Goal: Check status: Check status

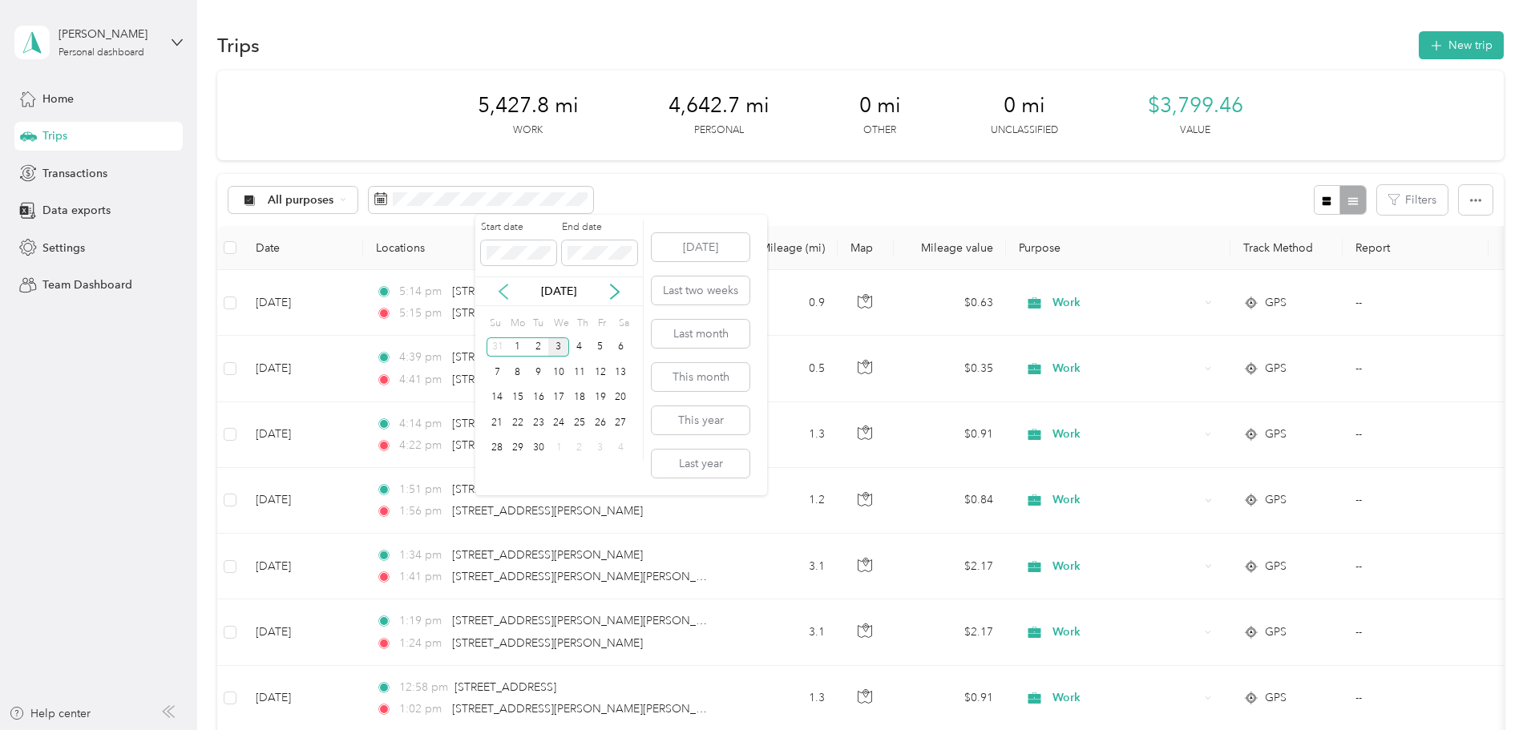
click at [502, 289] on icon at bounding box center [503, 292] width 8 height 14
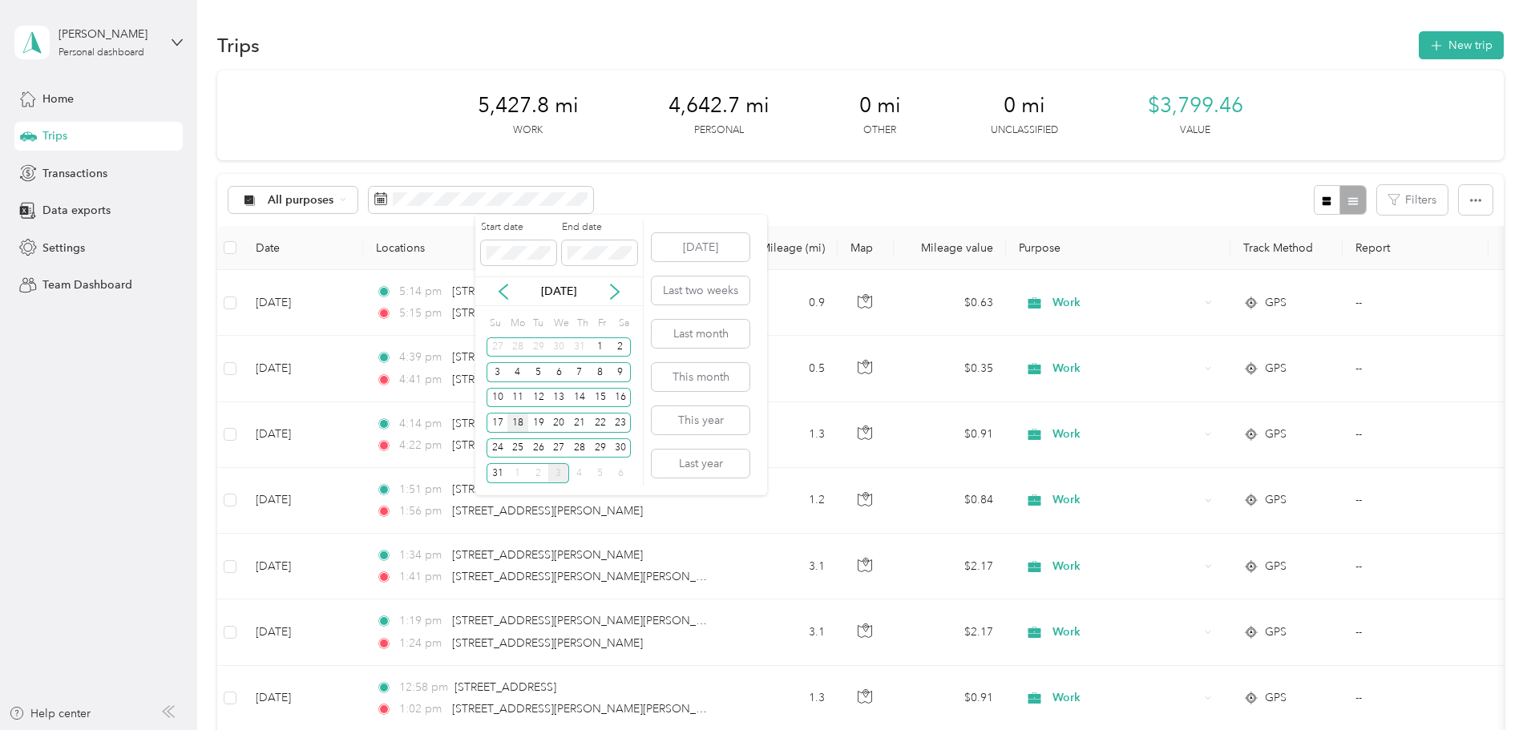
click at [520, 426] on div "18" at bounding box center [517, 423] width 21 height 20
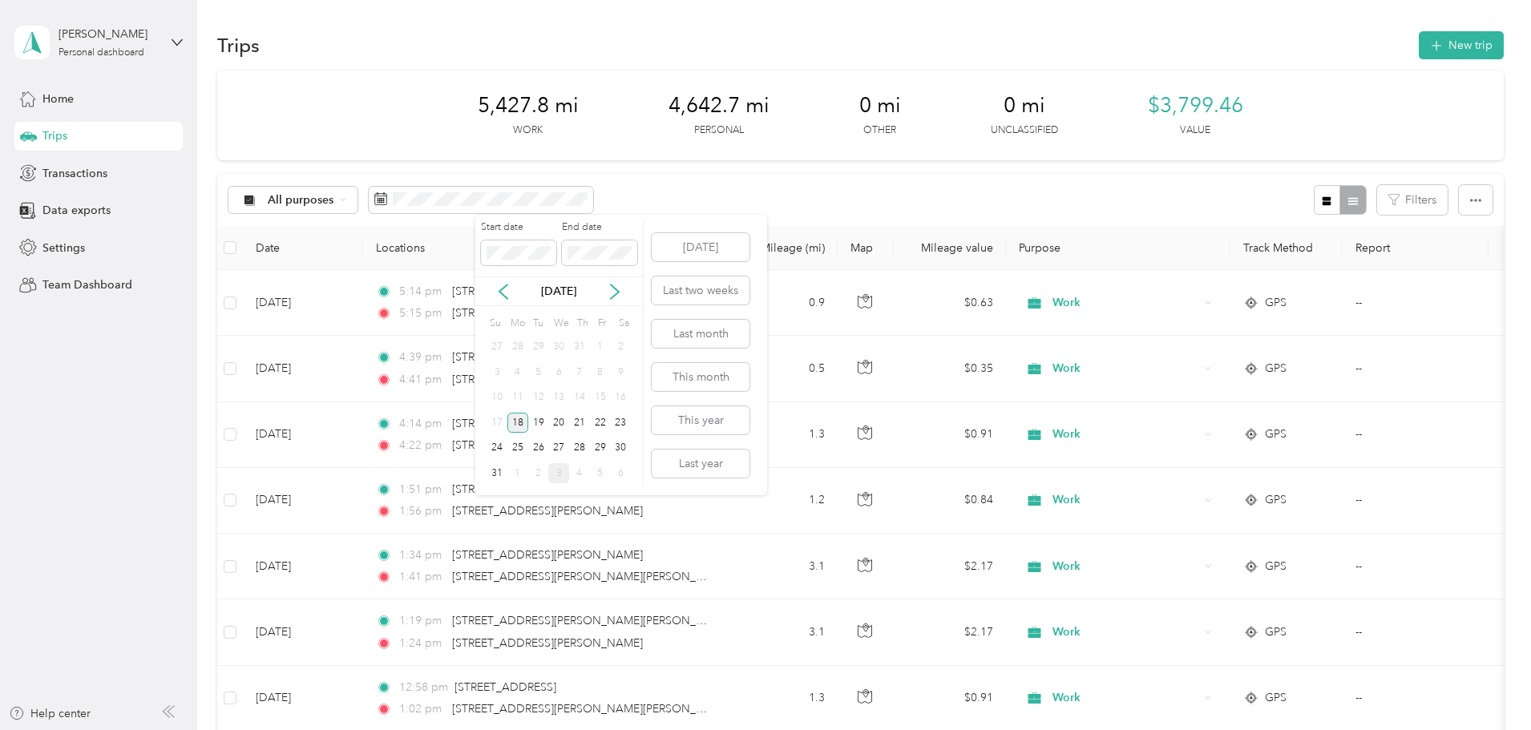
click at [521, 424] on div "18" at bounding box center [517, 423] width 21 height 20
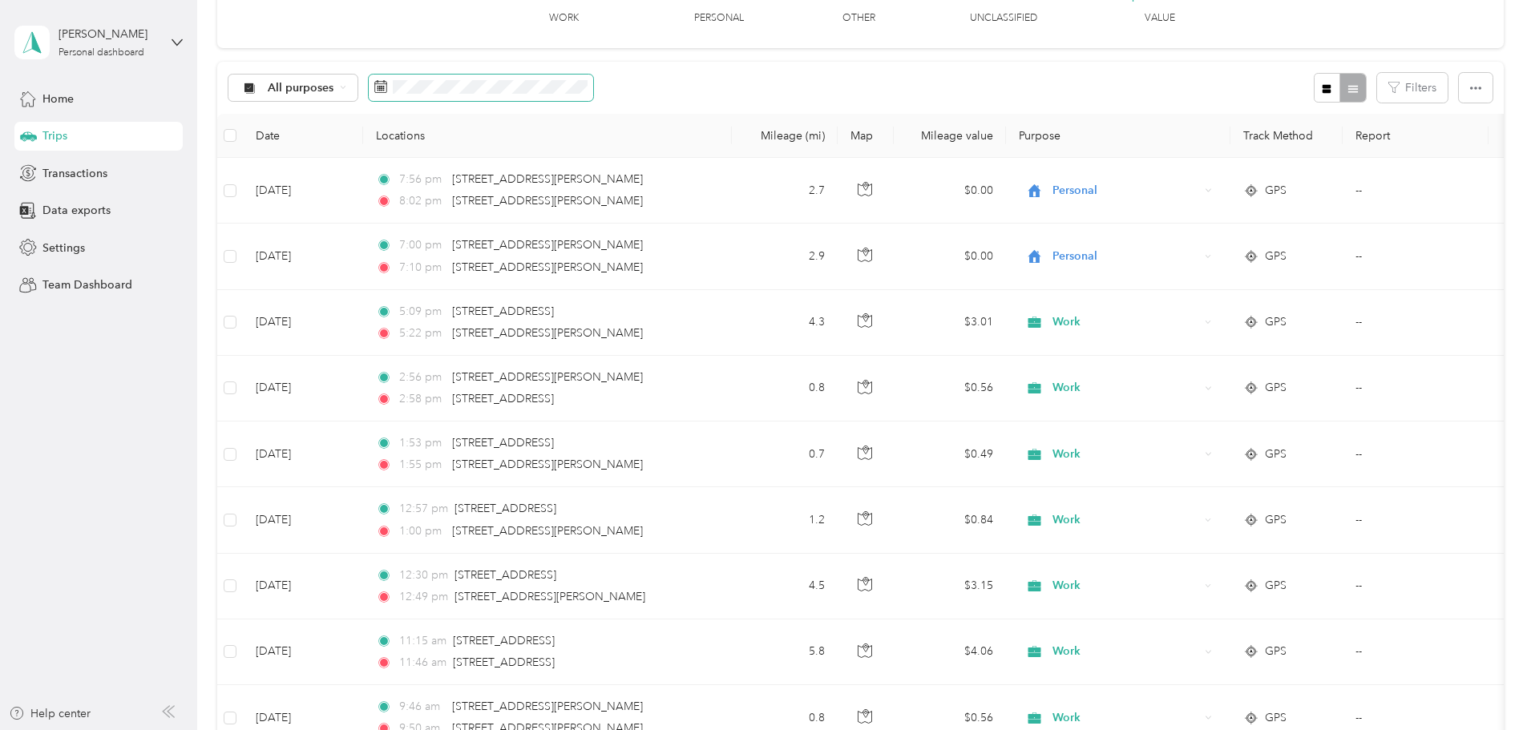
scroll to position [107, 0]
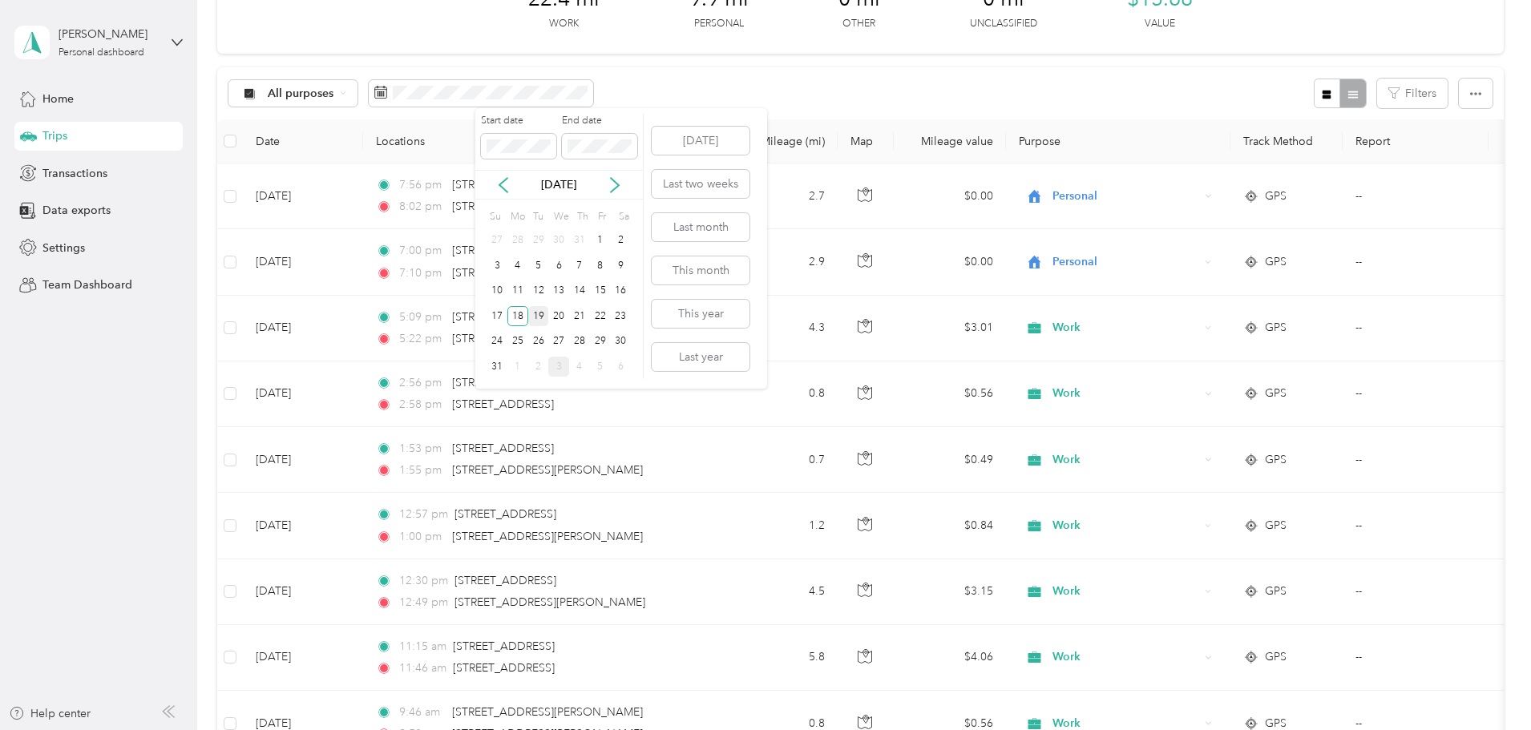
click at [532, 321] on div "19" at bounding box center [538, 316] width 21 height 20
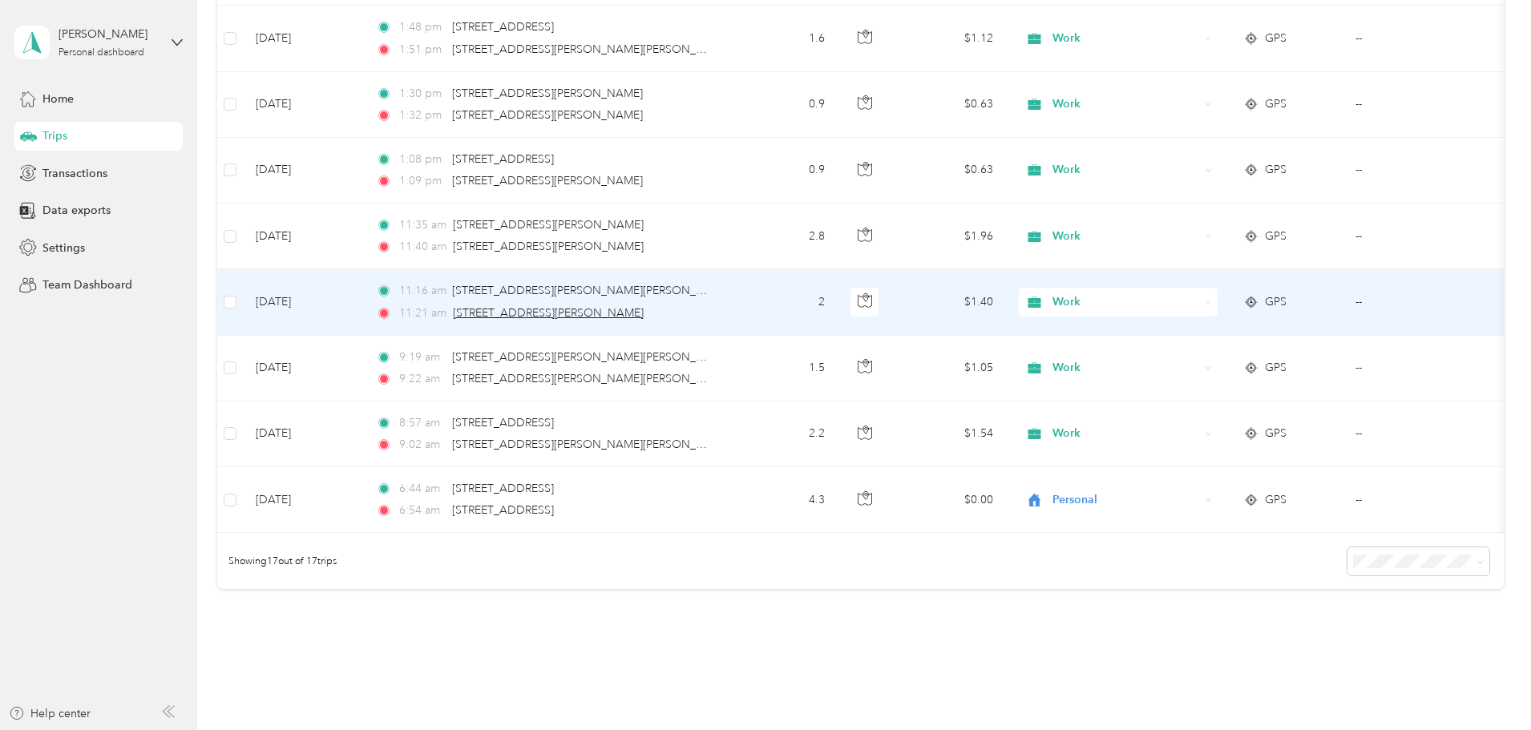
scroll to position [908, 0]
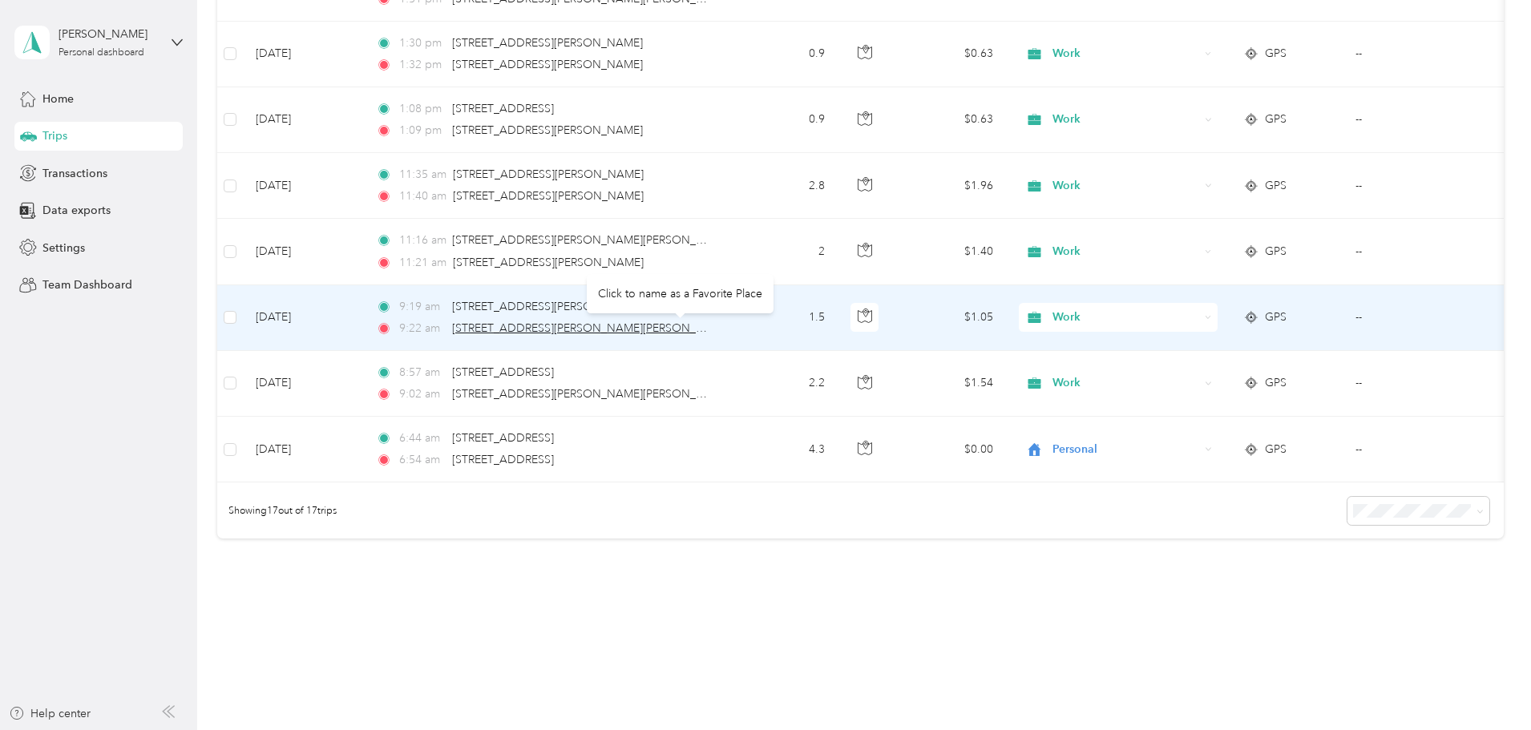
click at [581, 325] on span "[STREET_ADDRESS][PERSON_NAME][PERSON_NAME]" at bounding box center [592, 328] width 280 height 14
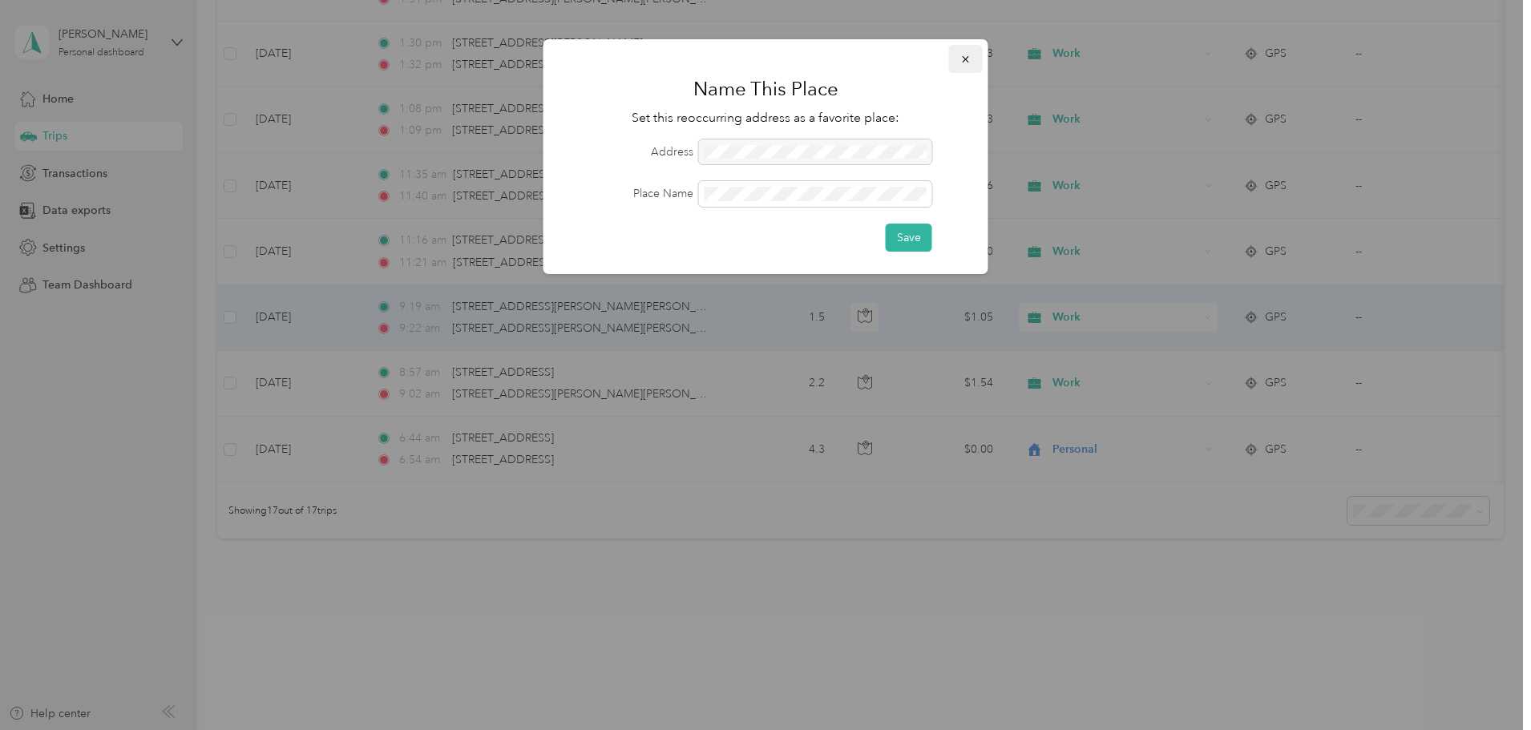
click at [966, 54] on icon "button" at bounding box center [965, 59] width 11 height 11
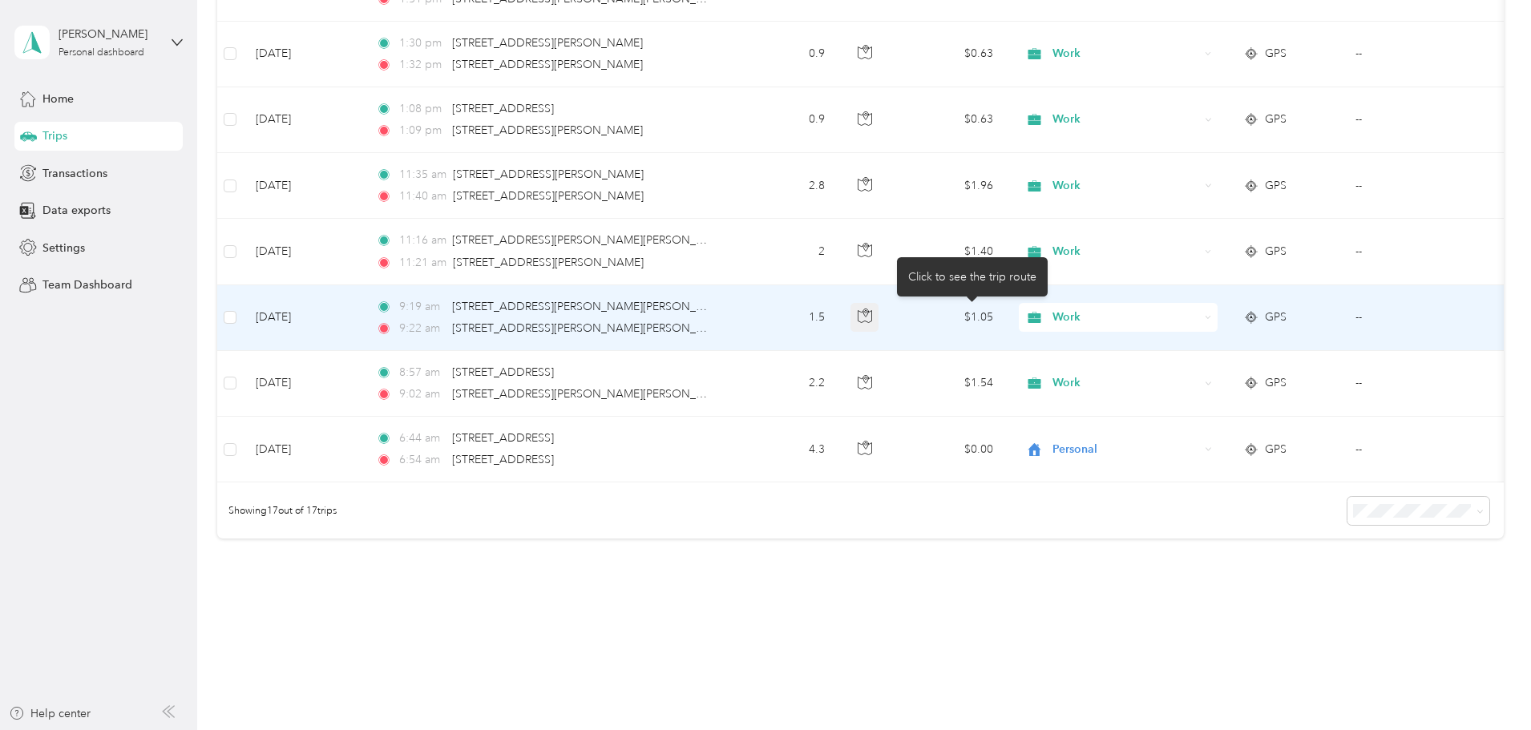
click at [879, 326] on button "button" at bounding box center [865, 317] width 29 height 29
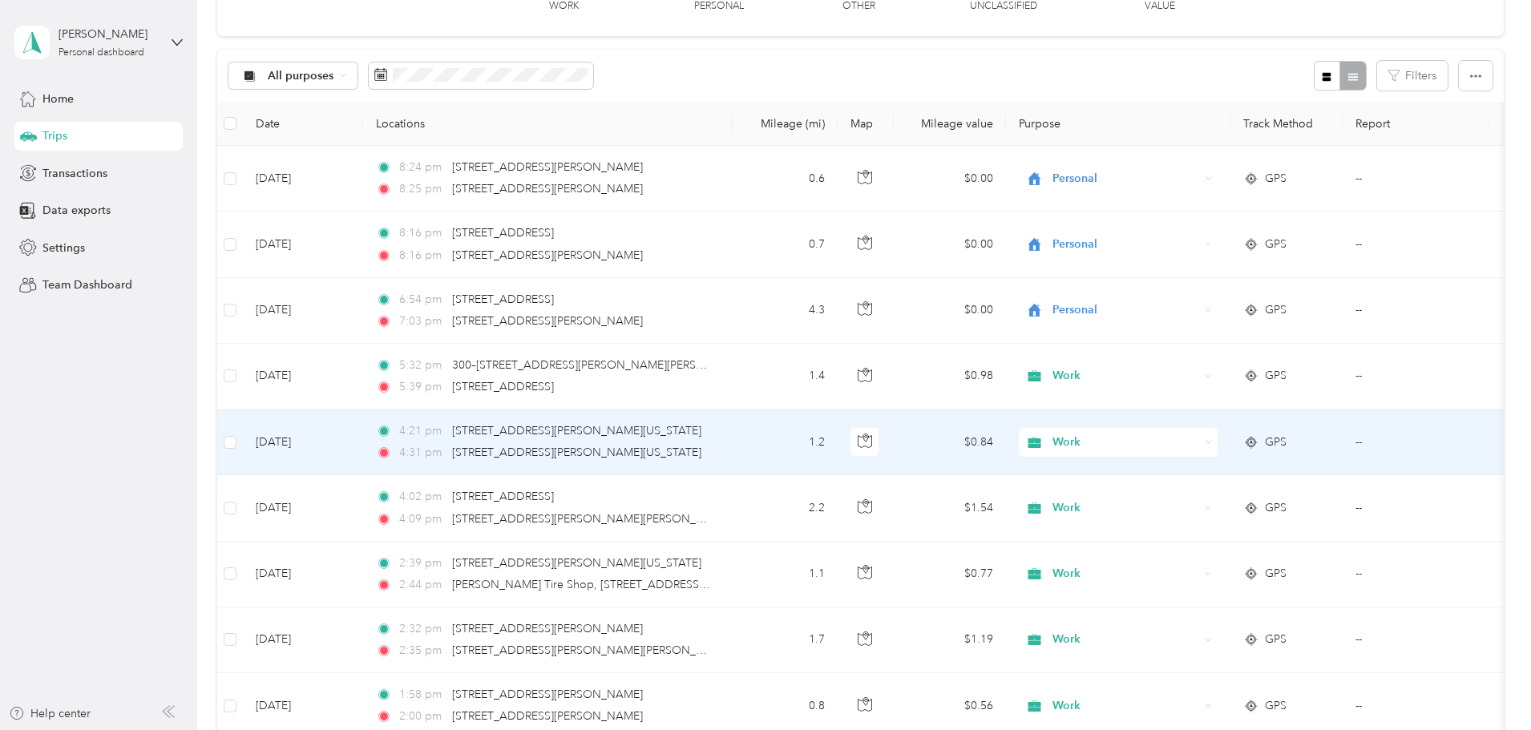
scroll to position [134, 0]
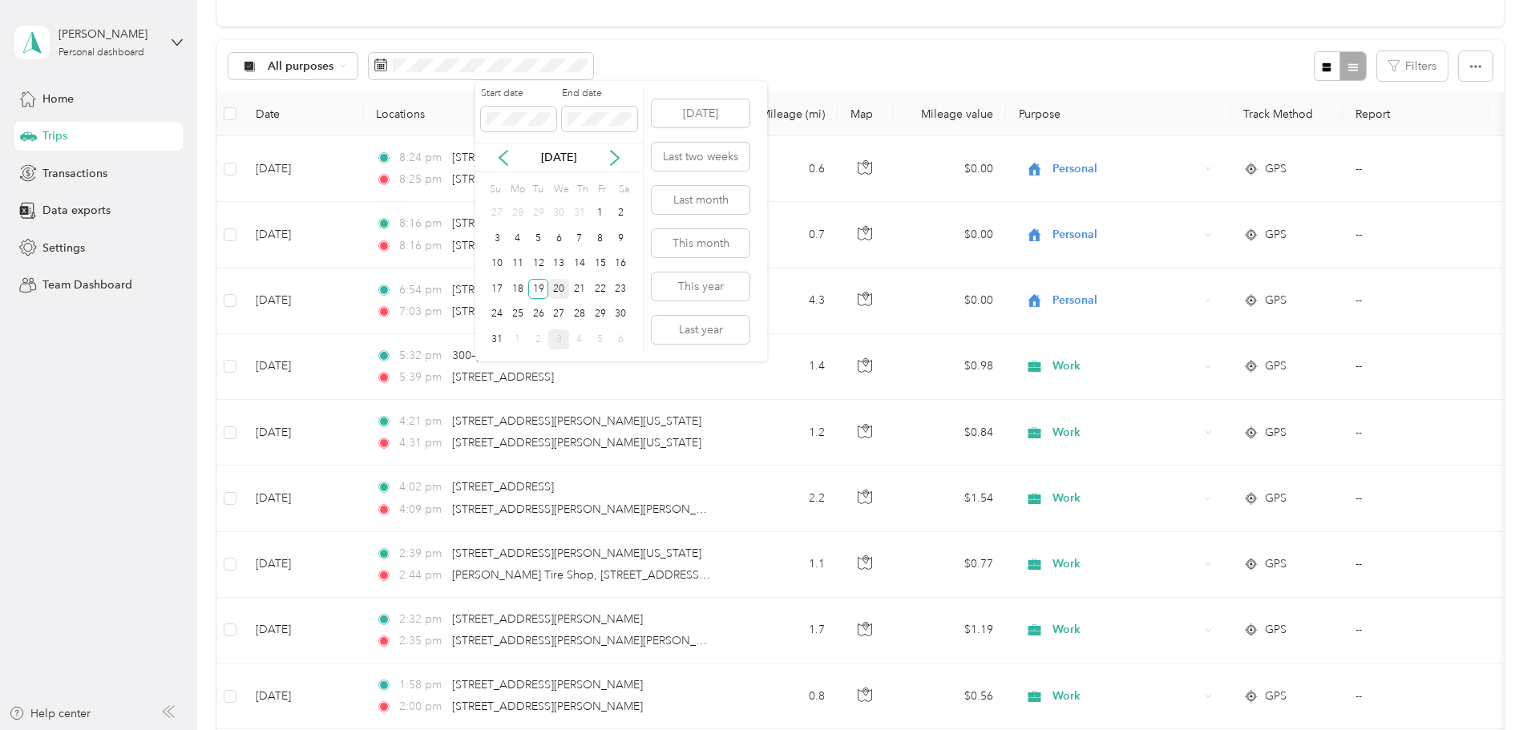
click at [562, 289] on div "20" at bounding box center [558, 289] width 21 height 20
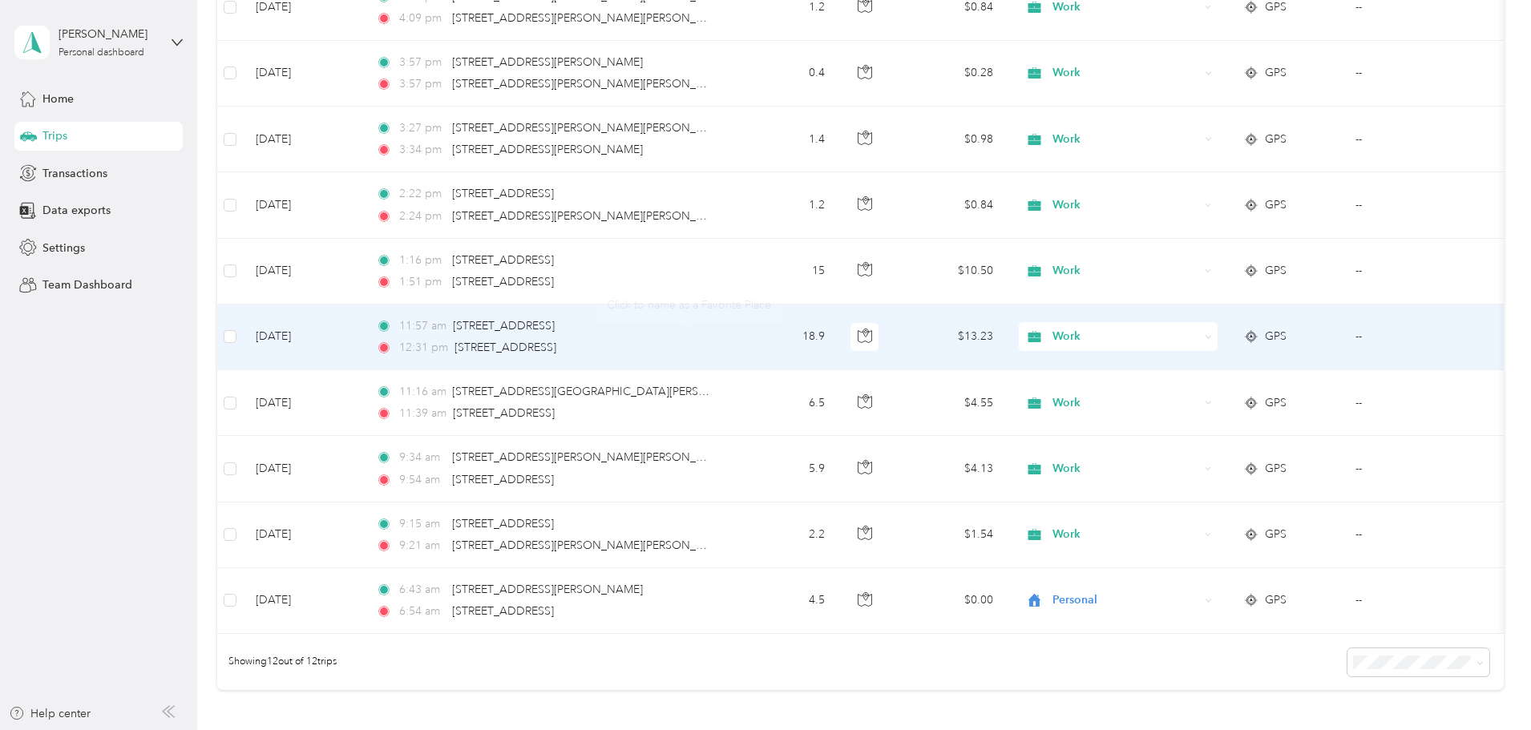
scroll to position [401, 0]
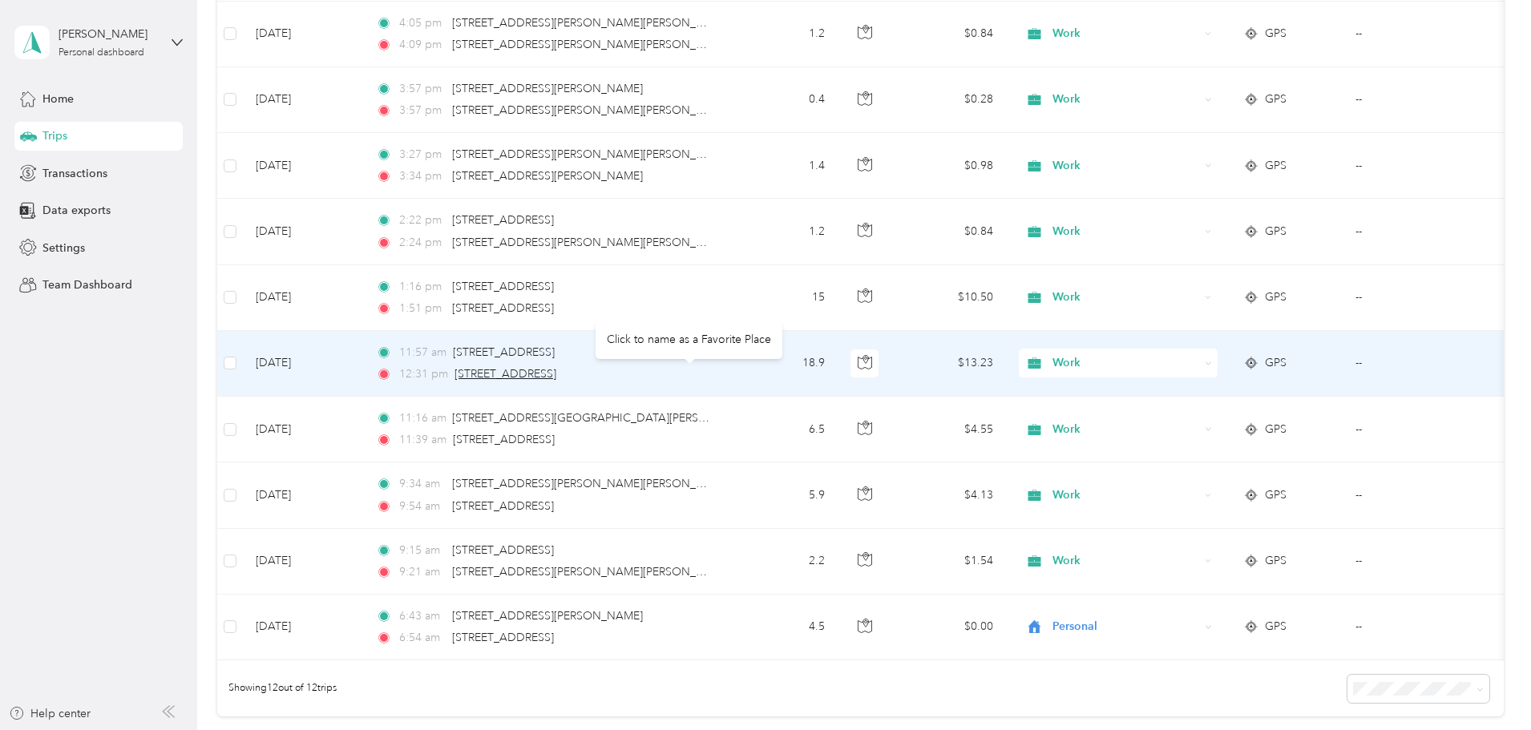
click at [556, 374] on span "[STREET_ADDRESS]" at bounding box center [506, 374] width 102 height 14
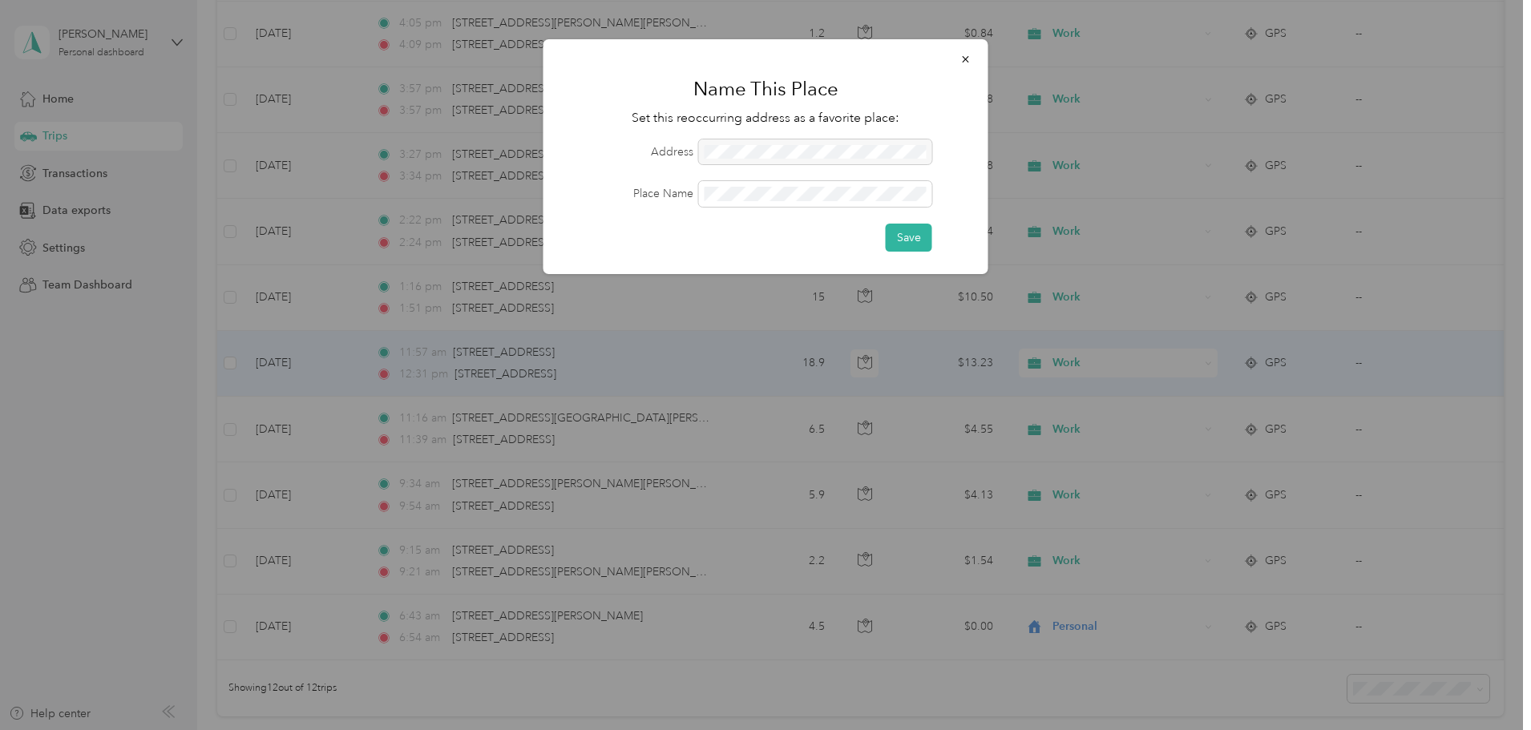
click at [967, 42] on div "Name This Place Set this reoccurring address as a favorite place: Address Place…" at bounding box center [766, 156] width 445 height 235
click at [964, 55] on icon "button" at bounding box center [965, 59] width 11 height 11
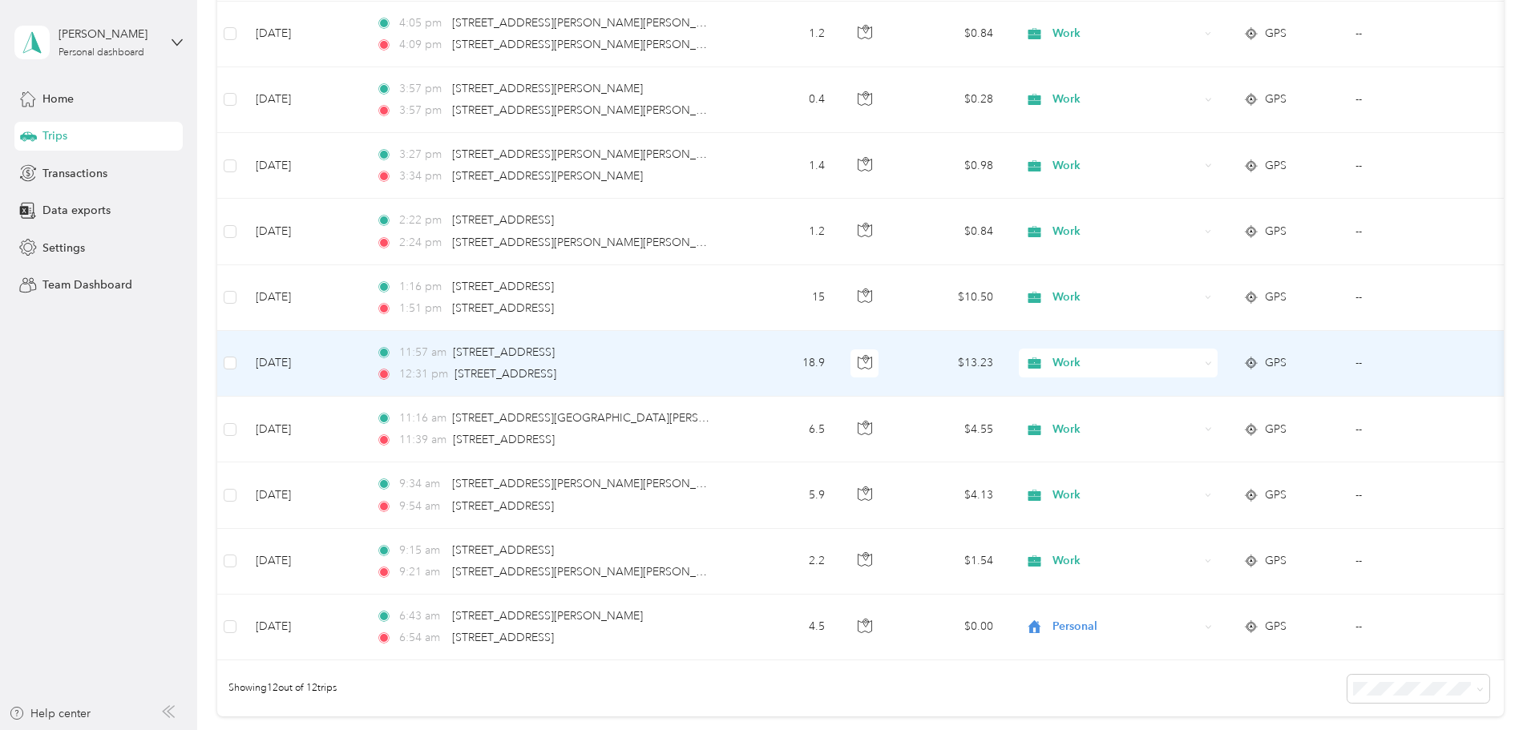
click at [872, 363] on icon "button" at bounding box center [865, 362] width 14 height 14
click at [838, 378] on td "18.9" at bounding box center [785, 364] width 106 height 66
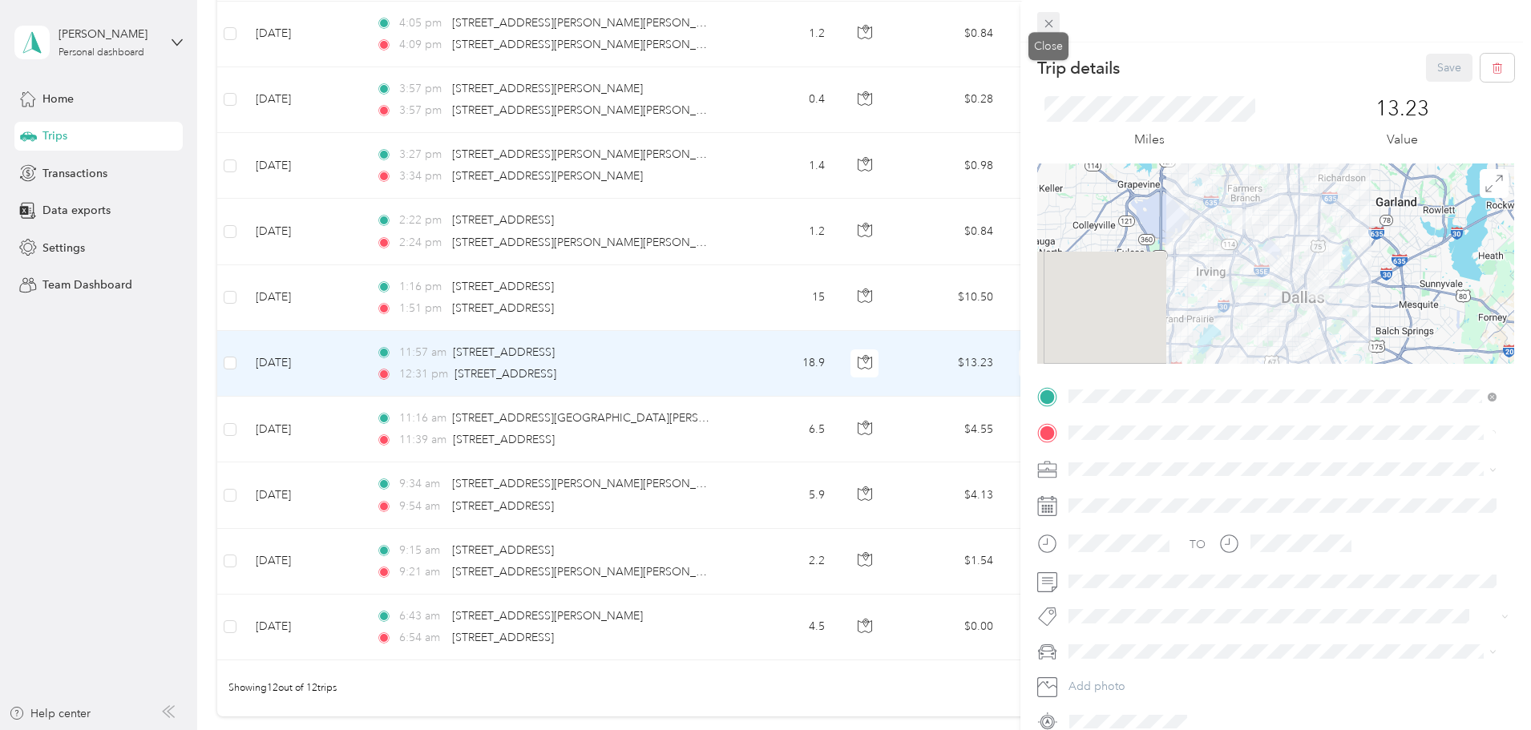
click at [1049, 31] on span at bounding box center [1048, 23] width 22 height 22
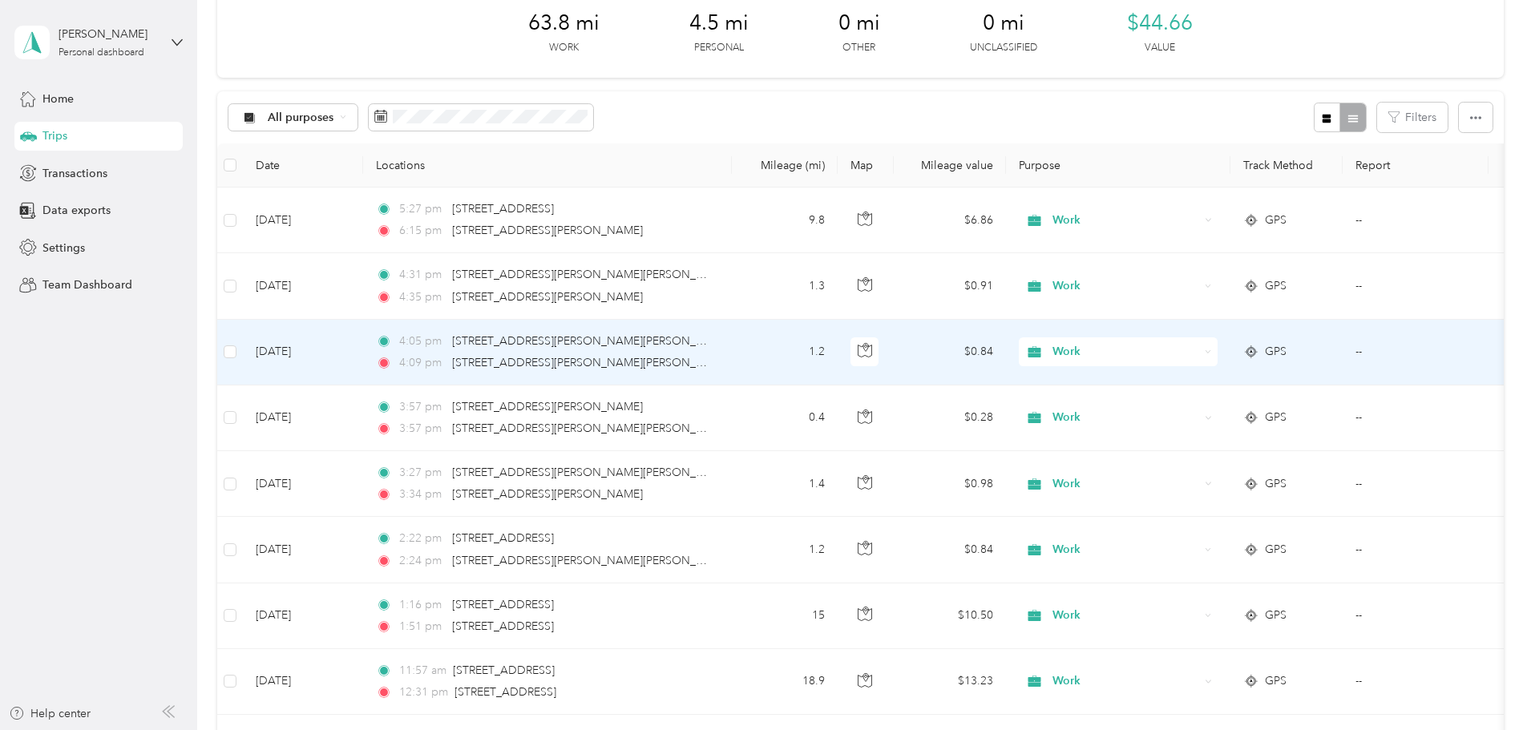
scroll to position [80, 0]
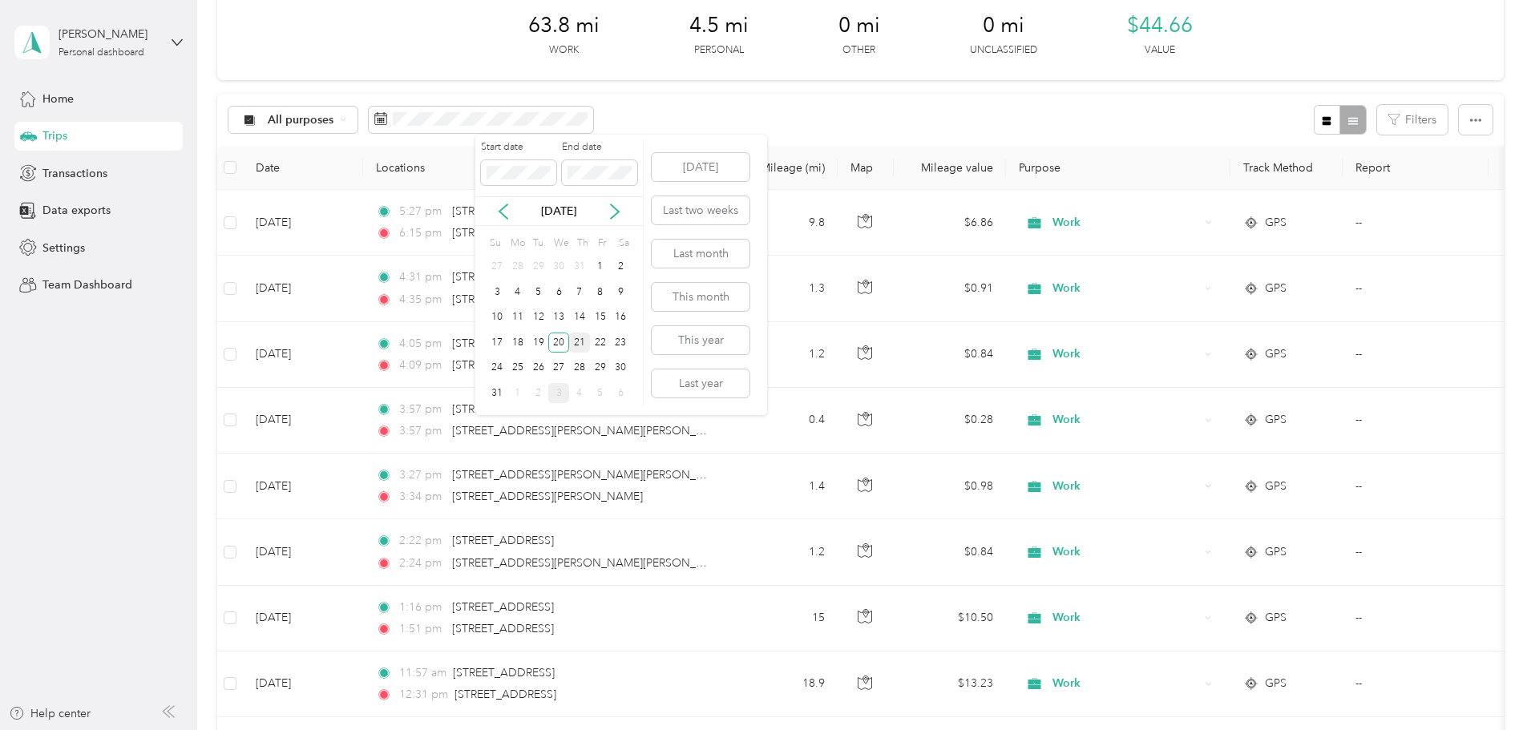
click at [576, 340] on div "21" at bounding box center [579, 343] width 21 height 20
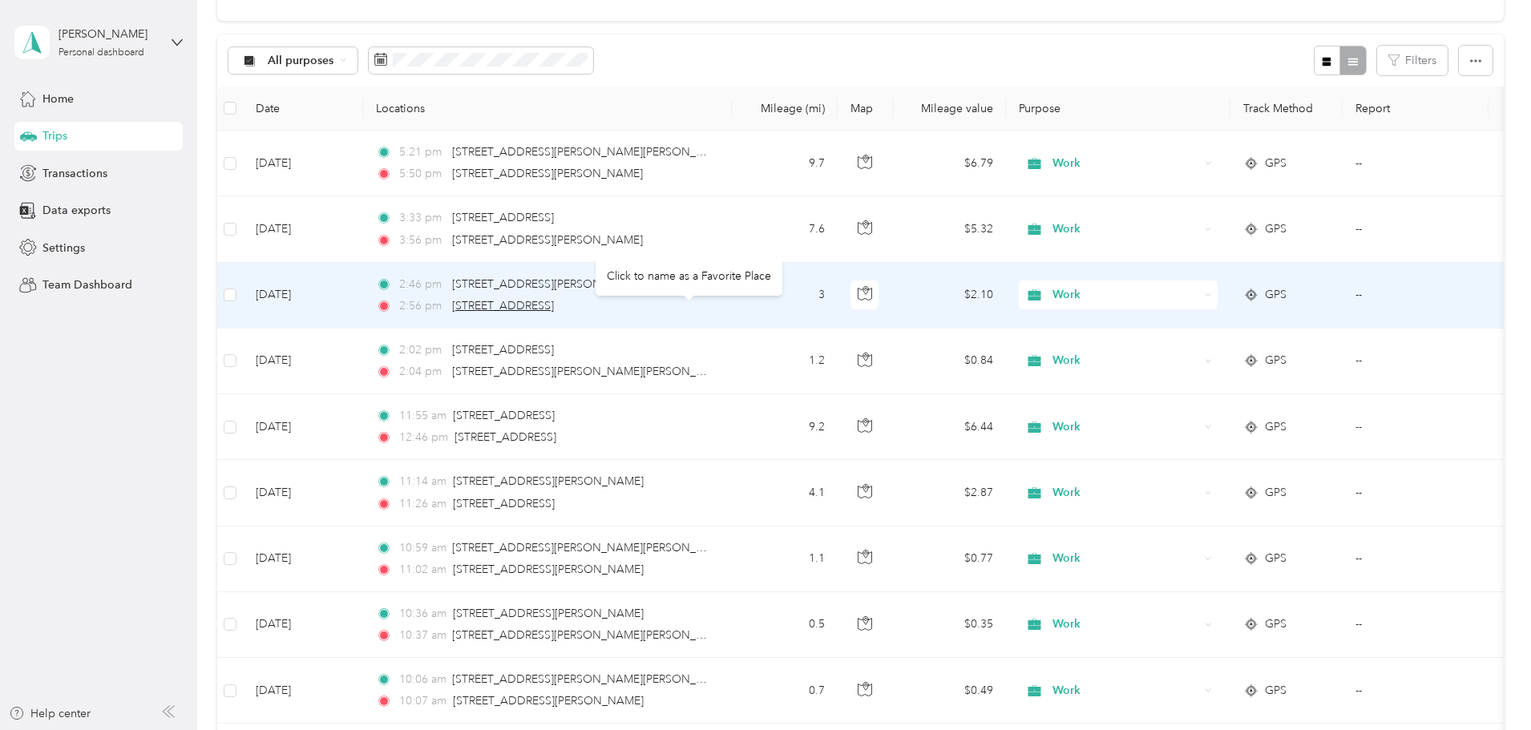
scroll to position [134, 0]
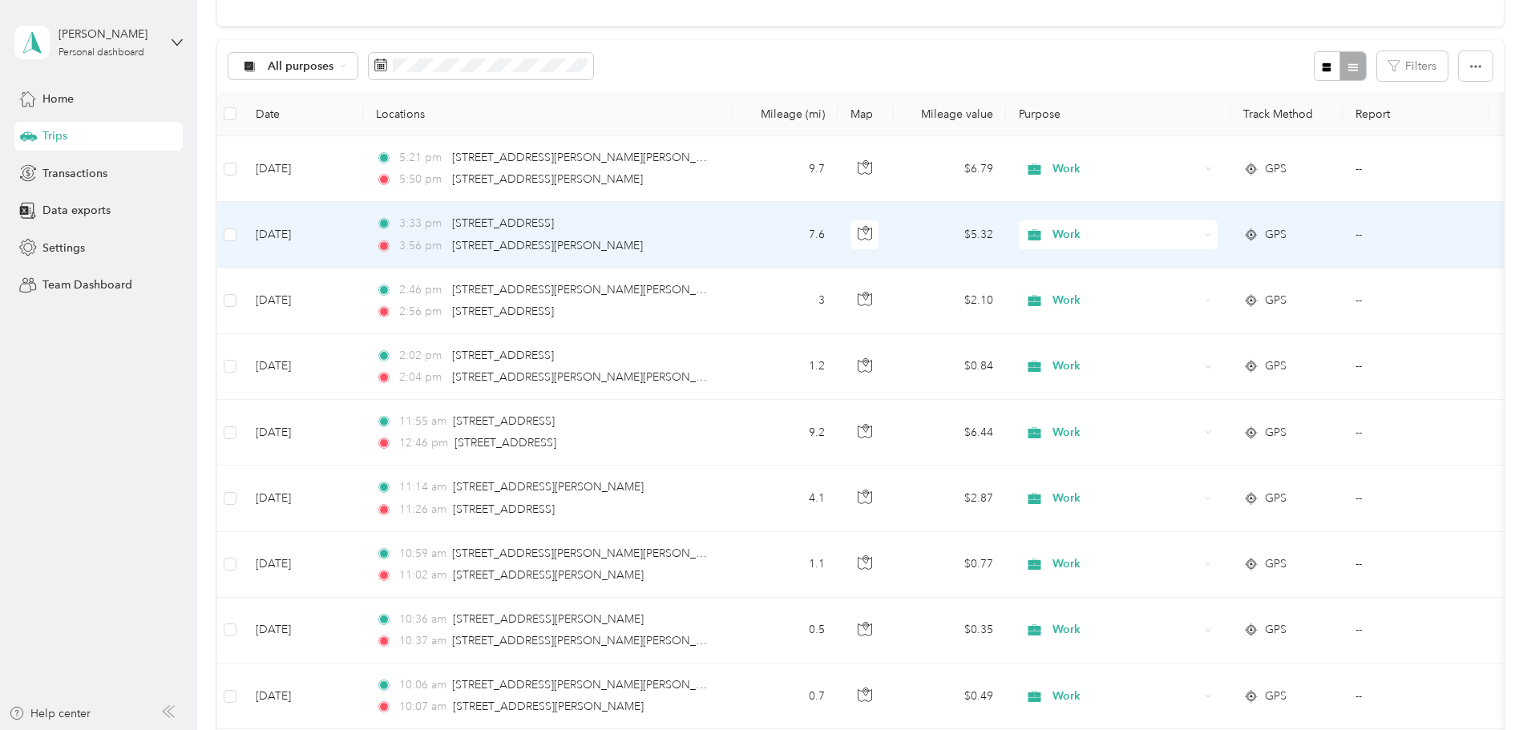
click at [1154, 232] on span "Work" at bounding box center [1112, 235] width 175 height 18
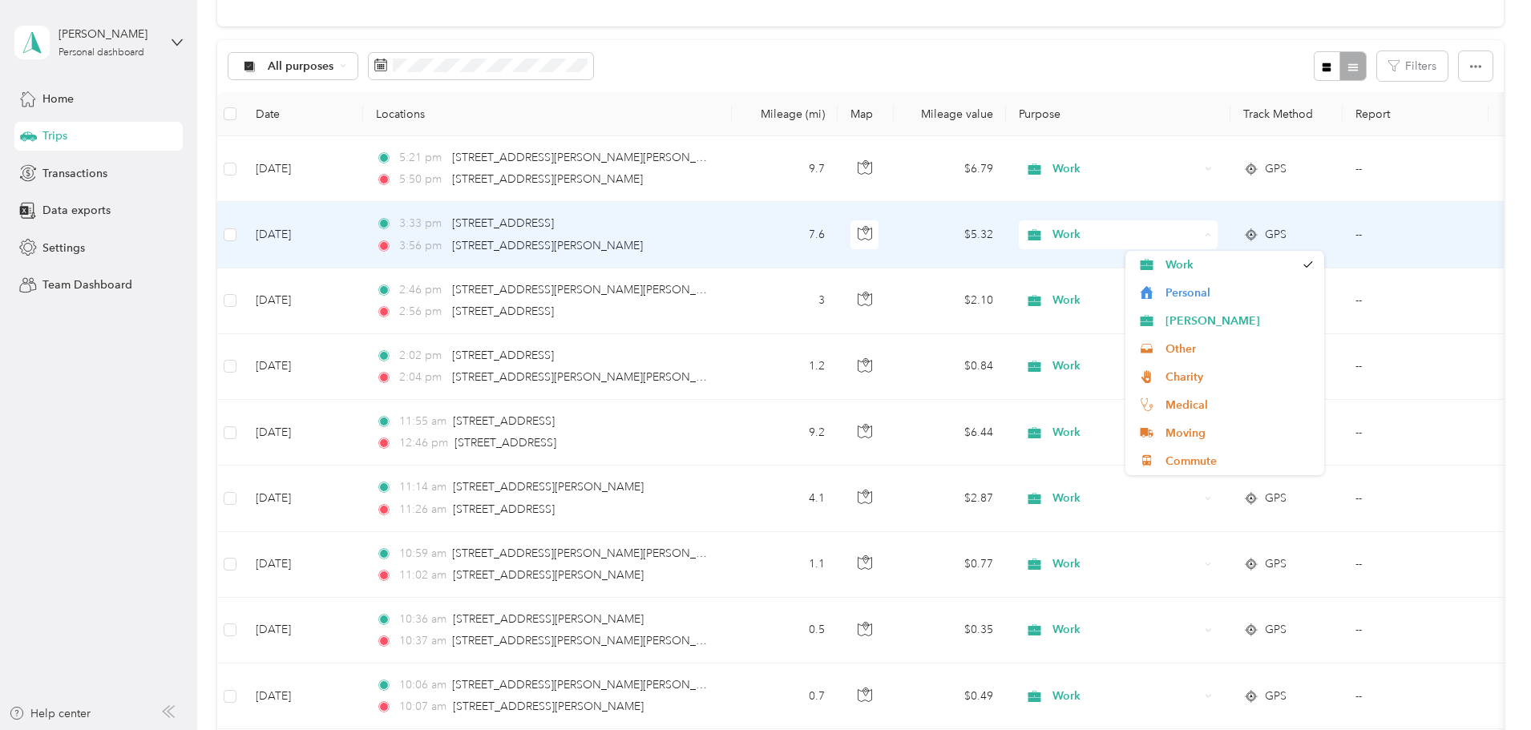
click at [1154, 232] on span "Work" at bounding box center [1112, 235] width 175 height 18
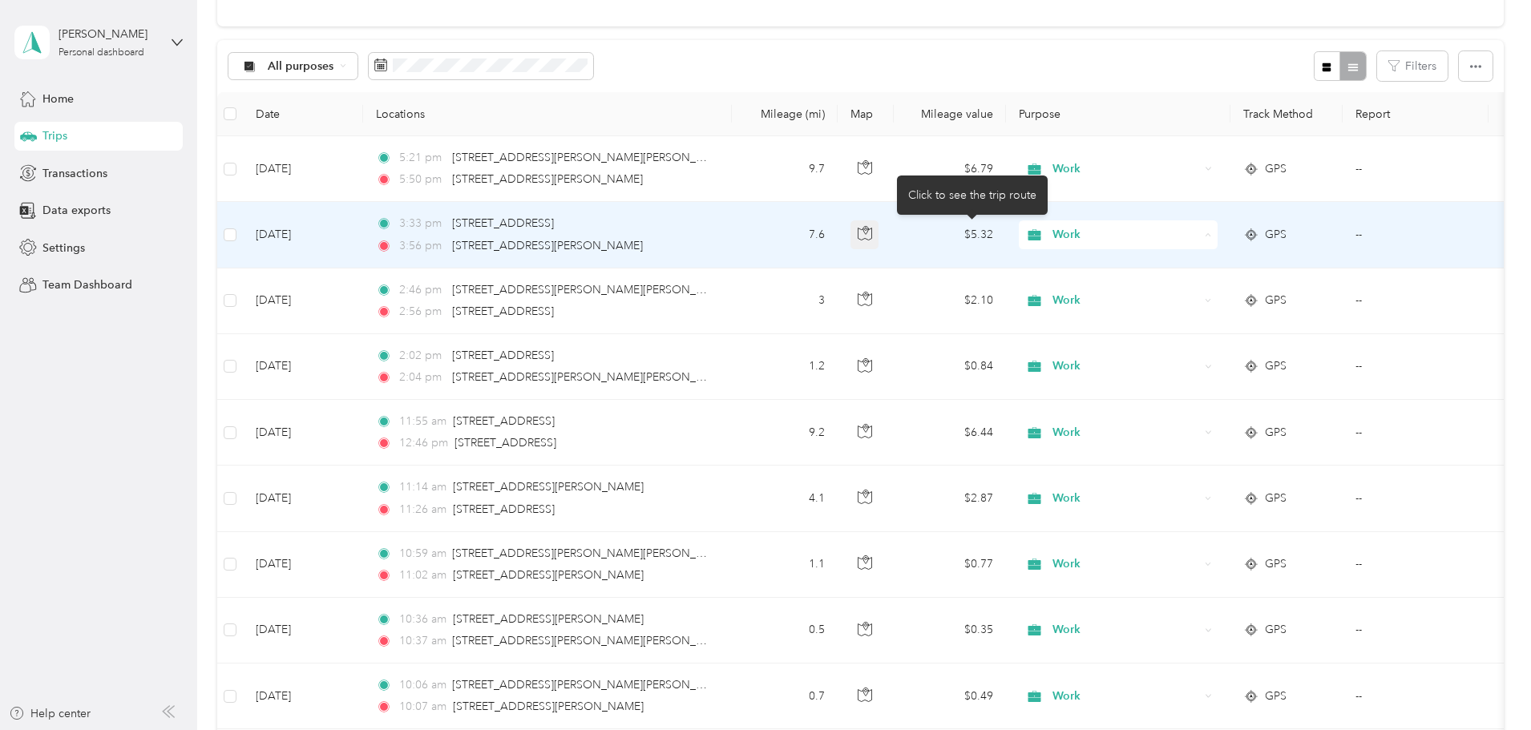
click at [871, 239] on icon "button" at bounding box center [865, 234] width 14 height 12
click at [713, 238] on div "3:56 pm [STREET_ADDRESS][PERSON_NAME]" at bounding box center [544, 246] width 337 height 18
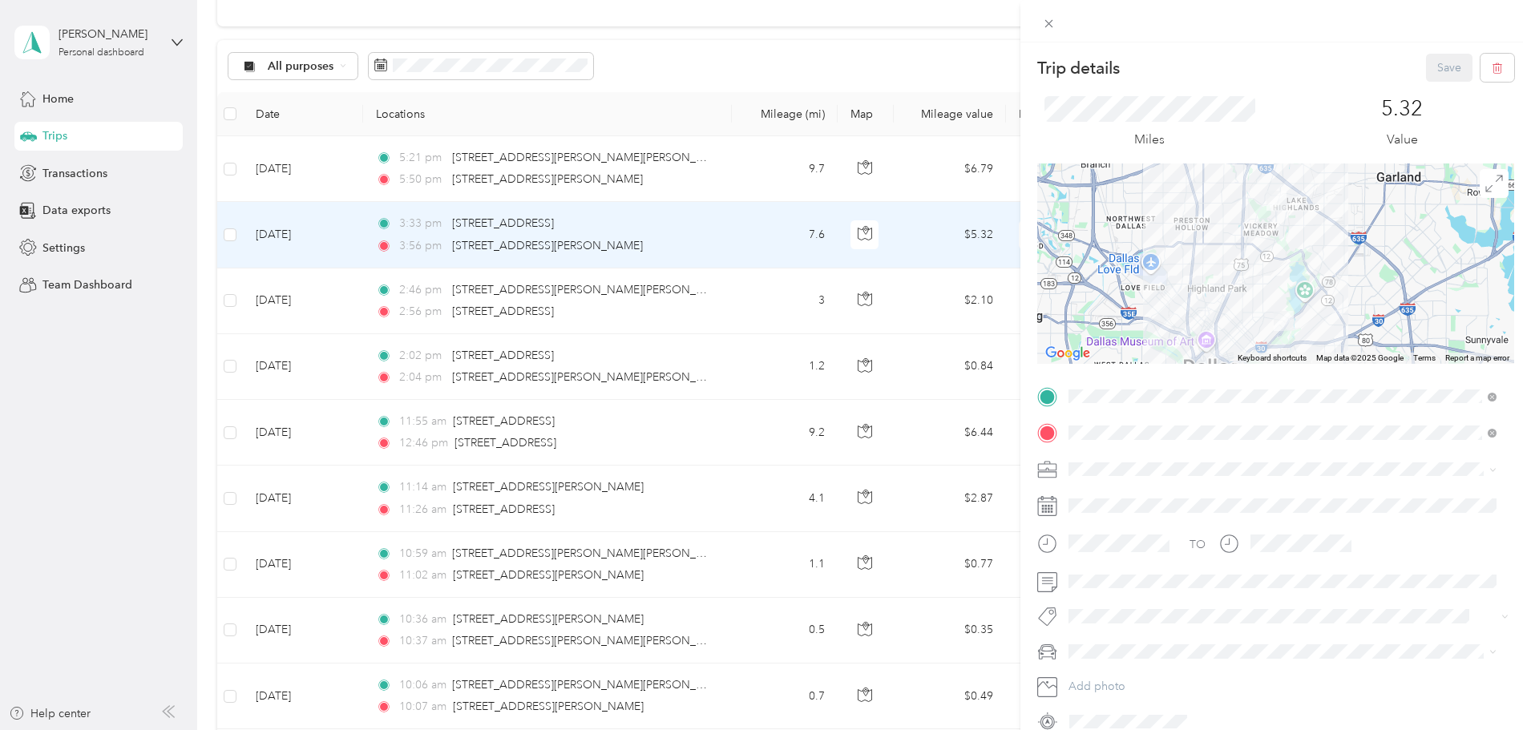
drag, startPoint x: 527, startPoint y: 64, endPoint x: 629, endPoint y: 283, distance: 241.7
click at [527, 64] on div "Trip details Save This trip cannot be edited because it is either under review,…" at bounding box center [765, 365] width 1531 height 730
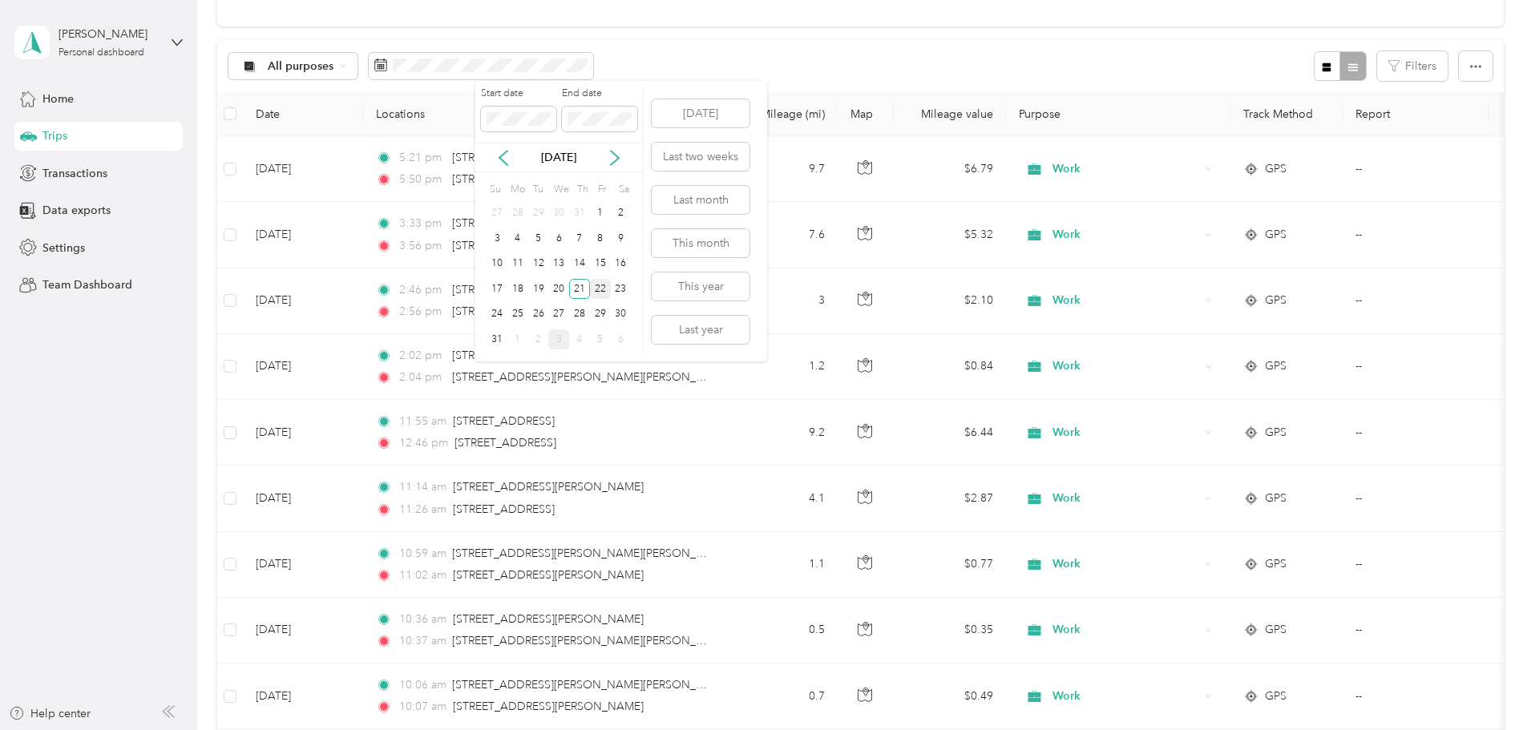
click at [602, 285] on div "22" at bounding box center [600, 289] width 21 height 20
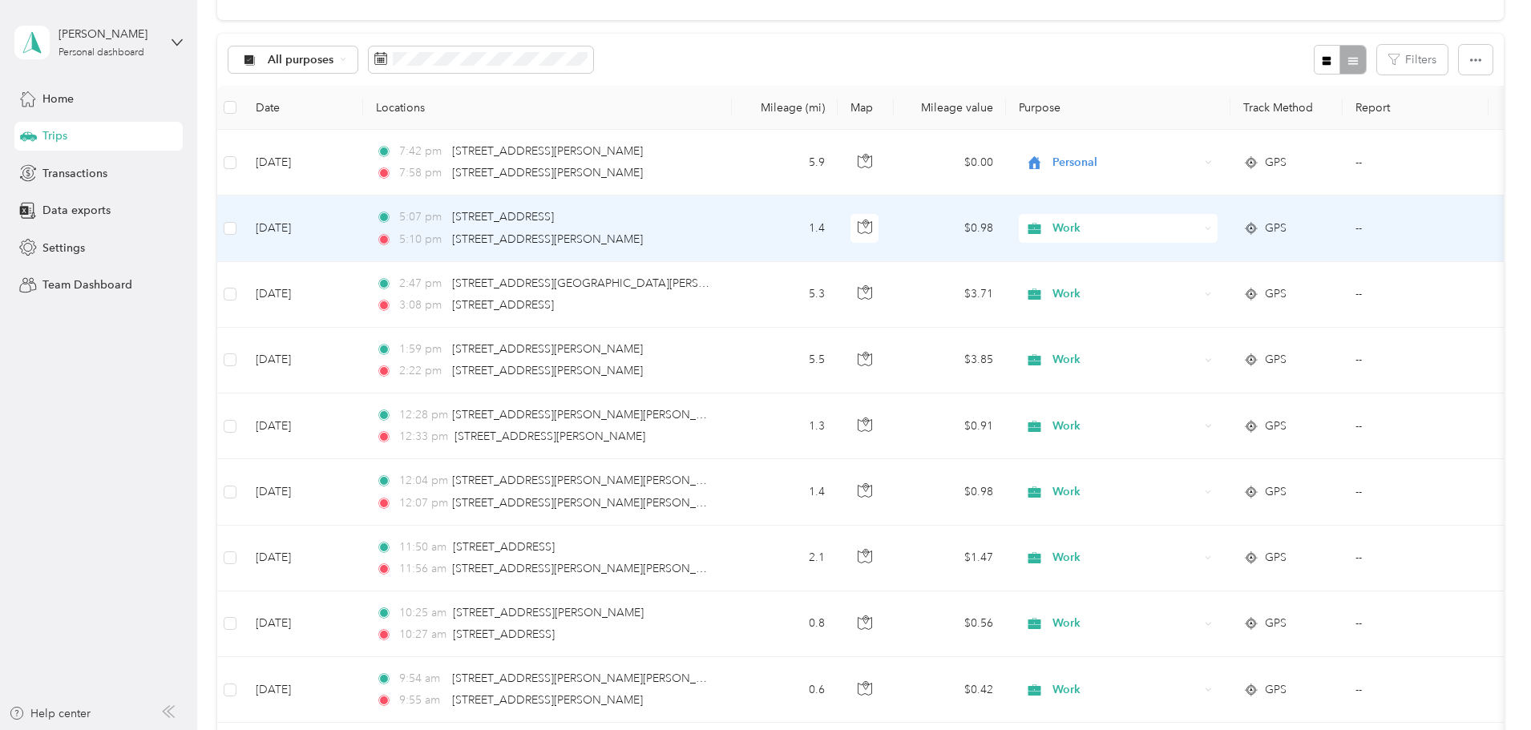
scroll to position [107, 0]
